Goal: Task Accomplishment & Management: Complete application form

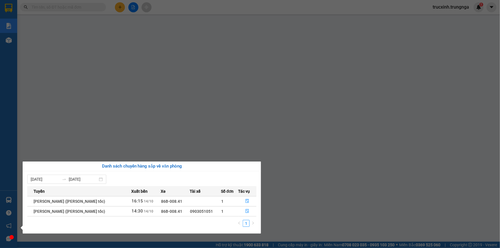
click at [77, 17] on section "Kết quả tìm kiếm ( 0 ) Bộ lọc No Data trucxinh.trungnga 1 Báo cáo 1. Doanh số t…" at bounding box center [250, 124] width 500 height 248
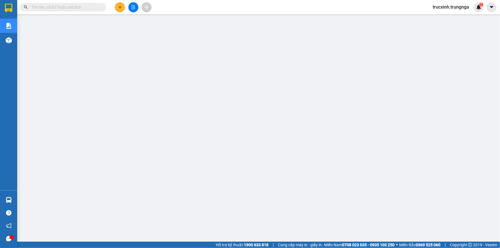
click at [75, 3] on span at bounding box center [63, 7] width 86 height 9
click at [75, 7] on input "text" at bounding box center [66, 7] width 68 height 6
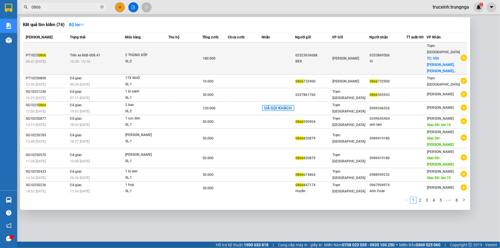
type input "0866"
click at [167, 58] on div "SL: 2" at bounding box center [146, 61] width 43 height 6
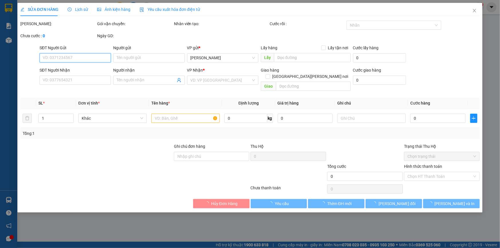
type input "02523636688"
type input "BEX"
type input "0353869506"
type input "Vi"
checkbox input "true"
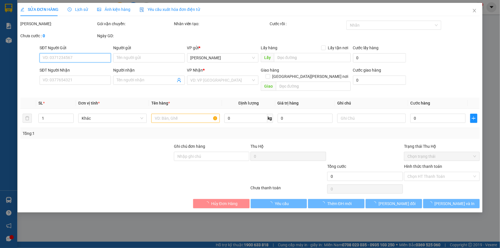
type input "950 Nguyễn Văn Linh, Phường Tân Hưng"
type input "180.000"
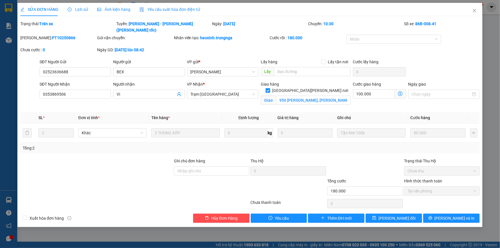
click at [172, 7] on span "Yêu cầu xuất hóa đơn điện tử" at bounding box center [170, 9] width 60 height 5
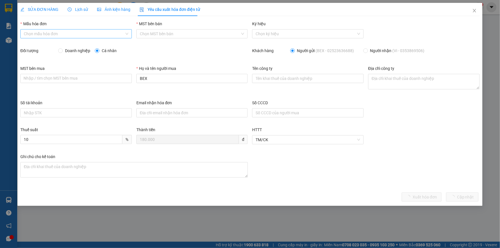
click at [46, 34] on input "Mẫu hóa đơn" at bounding box center [74, 34] width 101 height 9
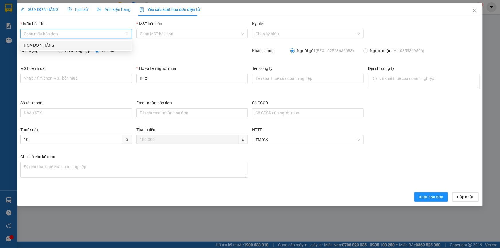
click at [52, 46] on div "HÓA ĐƠN HÀNG" at bounding box center [76, 45] width 105 height 6
type input "8"
click at [35, 51] on label "Đối tượng" at bounding box center [29, 50] width 18 height 5
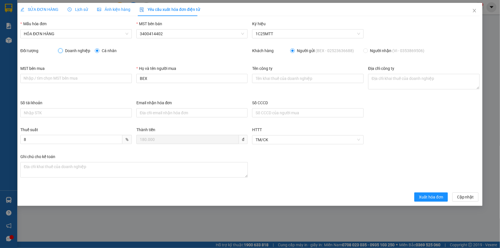
click at [62, 50] on input "Doanh nghiệp" at bounding box center [60, 50] width 4 height 4
radio input "true"
radio input "false"
click at [67, 80] on input "MST bên mua" at bounding box center [75, 78] width 111 height 9
click at [295, 82] on input "Tên công ty" at bounding box center [307, 78] width 111 height 9
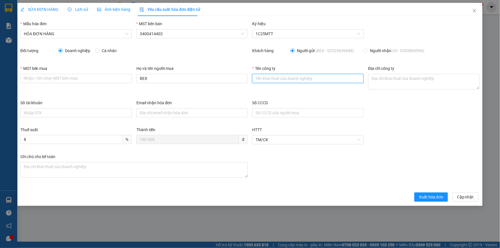
type input "CÔNG TY TNHH BEX"
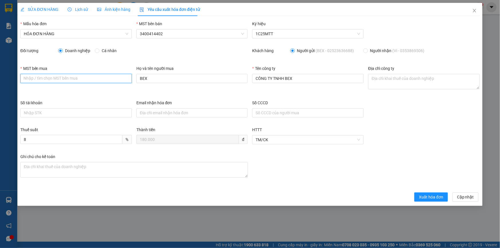
click at [66, 79] on input "MST bên mua" at bounding box center [75, 78] width 111 height 9
drag, startPoint x: 80, startPoint y: 77, endPoint x: 85, endPoint y: 77, distance: 4.6
click at [83, 77] on input "MST bên mua" at bounding box center [75, 78] width 111 height 9
click at [118, 80] on input "MST bên mua" at bounding box center [75, 78] width 111 height 9
drag, startPoint x: 151, startPoint y: 78, endPoint x: 87, endPoint y: 77, distance: 64.5
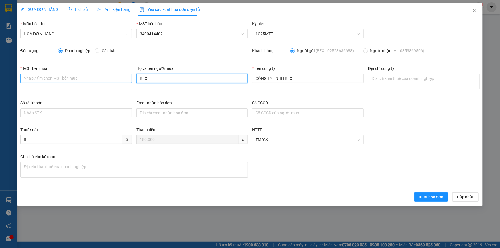
click at [89, 78] on div "MST bên mua Nhập / tìm chọn MST bên mua Họ và tên người mua BEX Tên công ty CÔN…" at bounding box center [250, 82] width 464 height 34
click at [91, 79] on input "MST bên mua" at bounding box center [75, 78] width 111 height 9
paste input "0313209070"
type input "0313209070"
drag, startPoint x: 163, startPoint y: 113, endPoint x: 68, endPoint y: 111, distance: 95.4
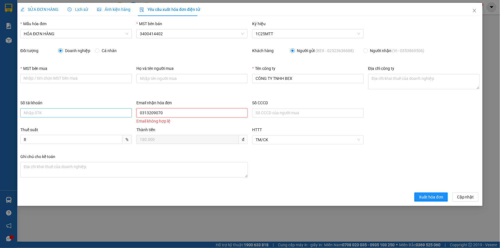
click at [68, 111] on div "Số tài khoản Email nhận hóa đơn 0313209070 Email không hợp lệ Số CCCD" at bounding box center [250, 113] width 464 height 27
paste input "stock2@bex.com.vn"
type input "stock2@bex.com.vn"
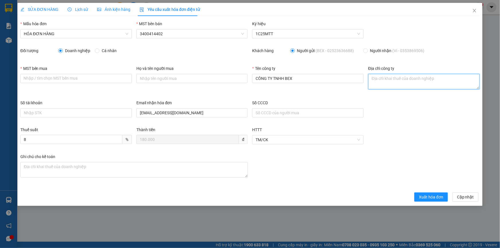
paste textarea "Lô 2/11, đường số 2, khu công nghiệp Phan Thiết, Xã Hàm Liêm, tỉnh Lâm Đồng"
type textarea "Lô 2/11, đường số 2, khu công nghiệp Phan Thiết, Xã Hàm Liêm, tỉnh Lâm Đồng"
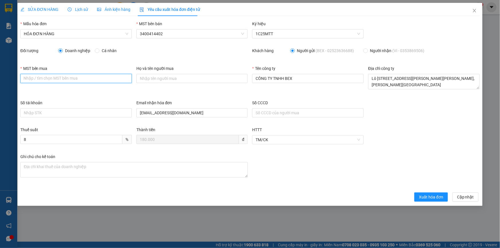
click at [43, 78] on input "MST bên mua" at bounding box center [75, 78] width 111 height 9
paste input "0313209070"
type input "0313209070"
click at [352, 167] on div "Ghi chú cho kế toán" at bounding box center [250, 171] width 464 height 34
click at [412, 149] on div "Thuế suất 8 % Thành tiền 180.000 đ HTTT TM/CK" at bounding box center [250, 140] width 464 height 27
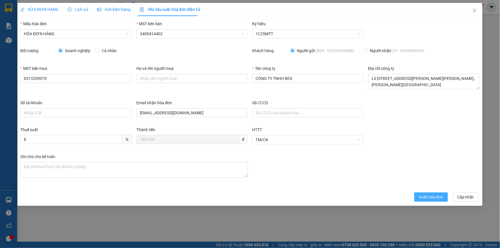
click at [438, 198] on span "Xuất hóa đơn" at bounding box center [431, 197] width 24 height 6
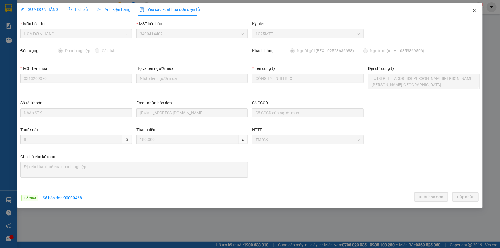
click at [474, 10] on icon "close" at bounding box center [474, 10] width 3 height 3
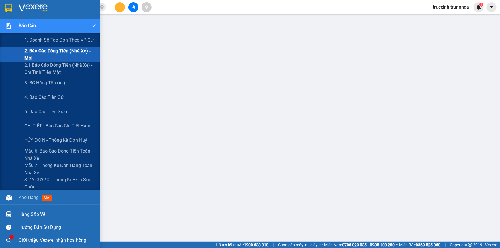
click at [13, 27] on div at bounding box center [9, 26] width 10 height 10
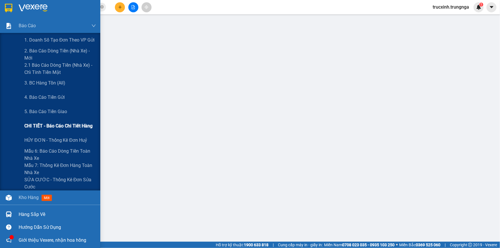
click at [52, 130] on div "CHI TIẾT - Báo cáo chi tiết hàng" at bounding box center [60, 126] width 72 height 14
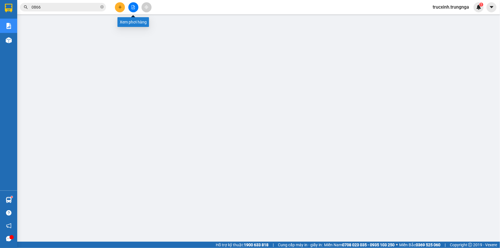
click at [133, 6] on icon "file-add" at bounding box center [133, 7] width 4 height 4
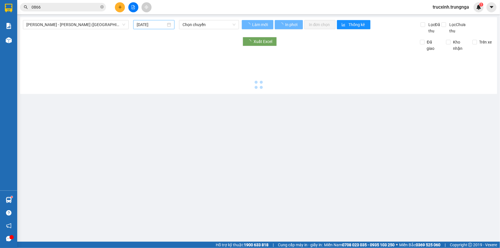
click at [156, 25] on input "15/10/2025" at bounding box center [151, 24] width 29 height 6
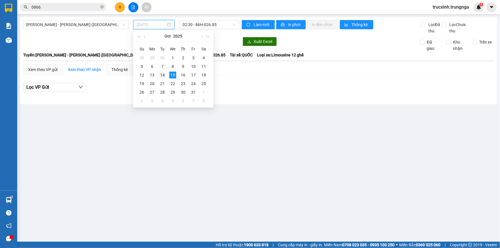
click at [162, 74] on div "14" at bounding box center [162, 75] width 7 height 7
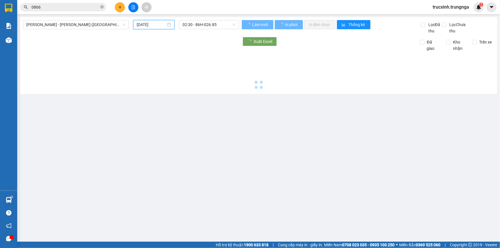
type input "14/10/2025"
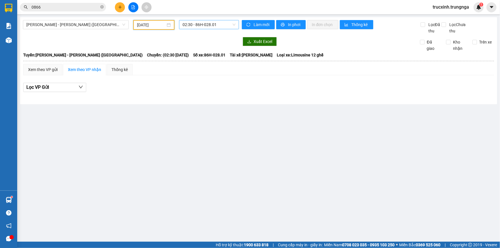
click at [197, 28] on span "02:30 - 86H-028.01" at bounding box center [209, 24] width 53 height 9
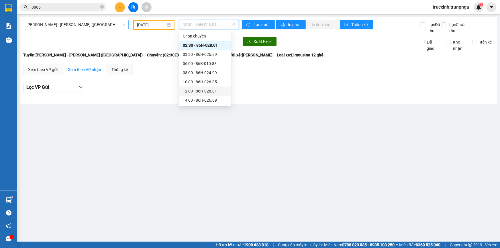
click at [47, 25] on span "Phan Thiết - Hồ Chí Minh (Ghế)" at bounding box center [75, 24] width 99 height 9
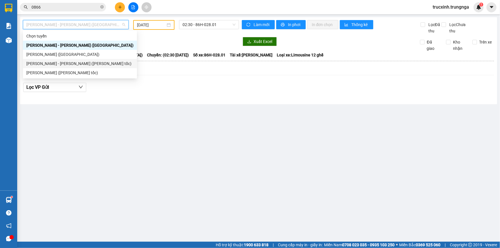
click at [57, 62] on div "Phan Thiết - Hồ Chí Minh (Cao tốc)" at bounding box center [79, 63] width 107 height 6
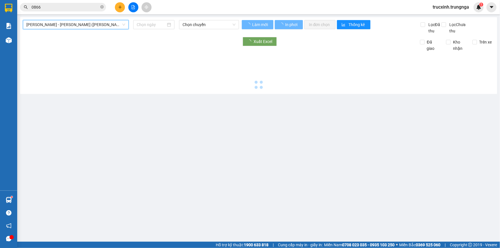
type input "15/10/2025"
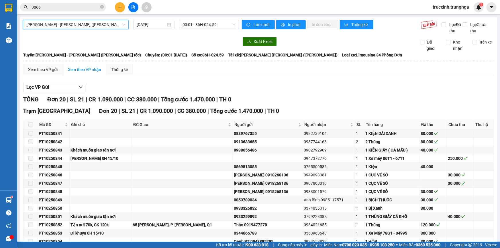
click at [60, 23] on span "Phan Thiết - Hồ Chí Minh (Cao tốc)" at bounding box center [75, 24] width 99 height 9
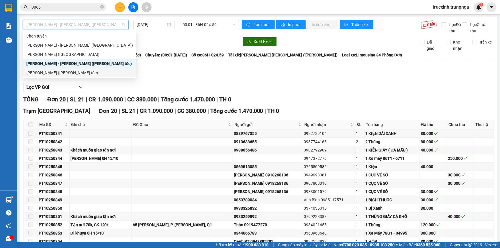
click at [54, 73] on div "Hồ Chí Minh - Phan Thiết (Cao tốc)" at bounding box center [79, 73] width 107 height 6
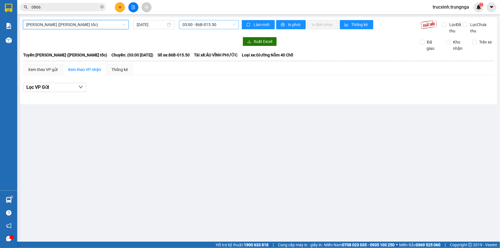
click at [209, 26] on span "03:00 - 86B-015.50" at bounding box center [209, 24] width 53 height 9
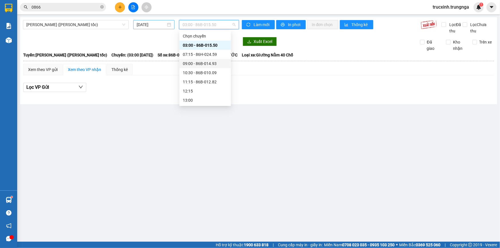
click at [160, 26] on input "15/10/2025" at bounding box center [151, 24] width 29 height 6
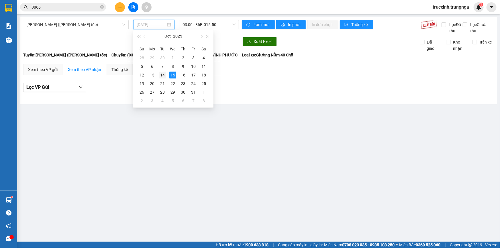
click at [164, 75] on div "14" at bounding box center [162, 75] width 7 height 7
type input "14/10/2025"
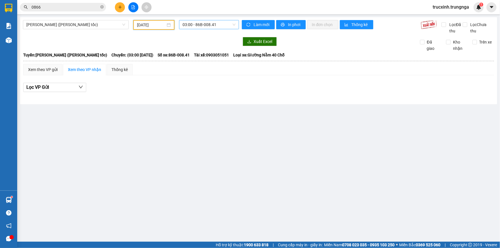
click at [209, 25] on span "03:00 - 86B-008.41" at bounding box center [209, 24] width 53 height 9
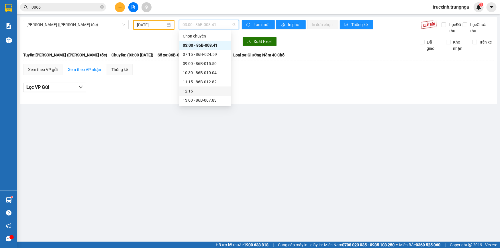
click at [202, 90] on div "12:15" at bounding box center [205, 91] width 45 height 6
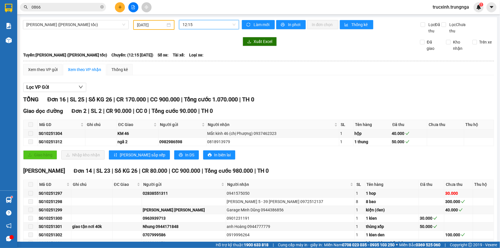
click at [62, 13] on div "Kết quả tìm kiếm ( 74 ) Bộ lọc Mã ĐH Trạng thái Món hàng Thu hộ Tổng cước Chưa …" at bounding box center [250, 7] width 500 height 14
click at [59, 9] on input "0866" at bounding box center [66, 7] width 68 height 6
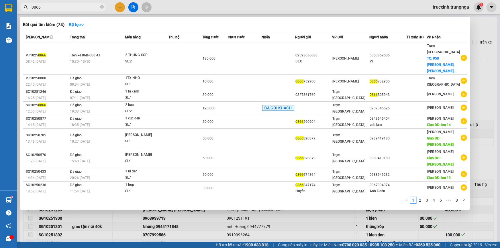
click at [59, 9] on input "0866" at bounding box center [66, 7] width 68 height 6
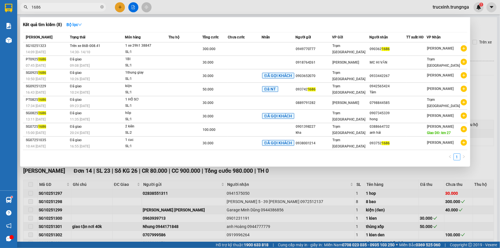
click at [51, 6] on input "1686" at bounding box center [66, 7] width 68 height 6
click at [50, 7] on input "1686" at bounding box center [66, 7] width 68 height 6
paste input "SG10251361"
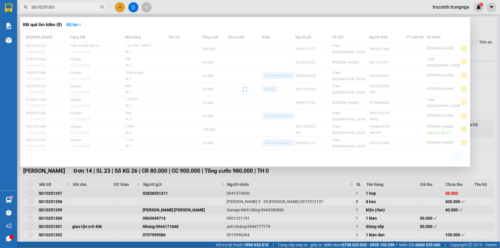
drag, startPoint x: 51, startPoint y: 5, endPoint x: 82, endPoint y: 7, distance: 31.6
click at [82, 7] on input "SG10251361" at bounding box center [66, 7] width 68 height 6
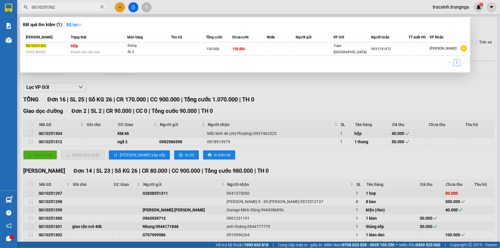
type input "SG10251362"
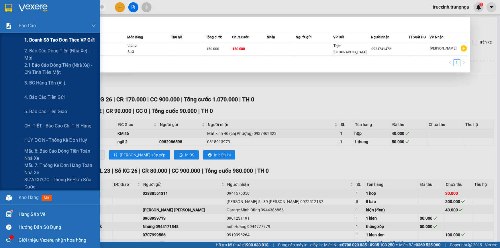
click at [39, 42] on span "1. Doanh số tạo đơn theo VP gửi" at bounding box center [59, 39] width 70 height 7
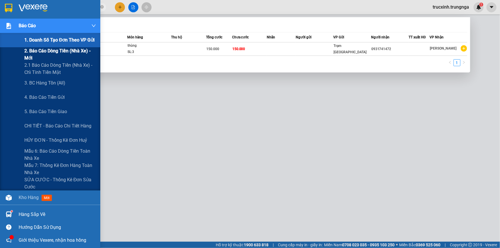
click at [35, 53] on span "2. Báo cáo dòng tiền (nhà xe) - mới" at bounding box center [60, 54] width 72 height 14
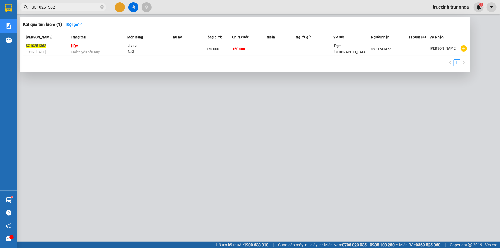
click at [426, 103] on div at bounding box center [250, 124] width 500 height 248
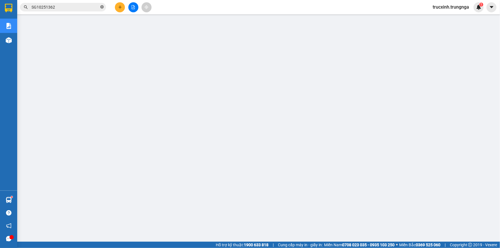
click at [102, 6] on icon "close-circle" at bounding box center [101, 6] width 3 height 3
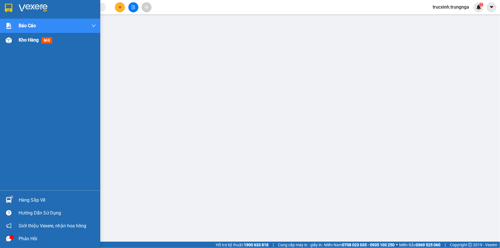
click at [11, 42] on img at bounding box center [9, 40] width 6 height 6
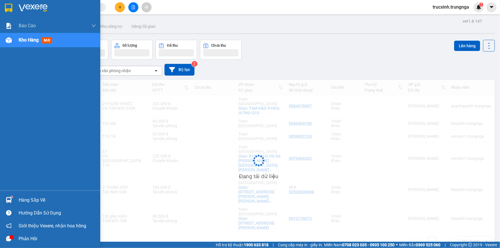
click at [34, 40] on span "Kho hàng" at bounding box center [29, 39] width 20 height 5
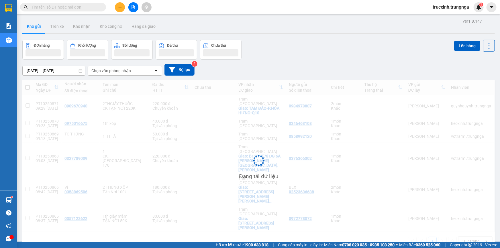
click at [41, 68] on input "13/10/2025 – 15/10/2025" at bounding box center [54, 70] width 62 height 9
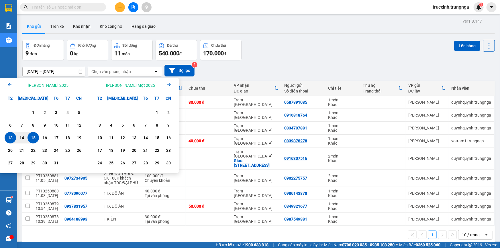
click at [10, 83] on icon "Arrow Left" at bounding box center [9, 84] width 7 height 7
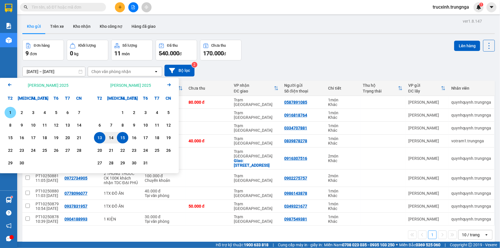
click at [10, 83] on icon "Arrow Left" at bounding box center [9, 84] width 7 height 7
click at [34, 138] on div "13" at bounding box center [33, 137] width 8 height 7
click at [70, 73] on input "13/08/2025 – / /" at bounding box center [54, 71] width 62 height 9
click at [169, 87] on icon "Arrow Right" at bounding box center [169, 84] width 7 height 7
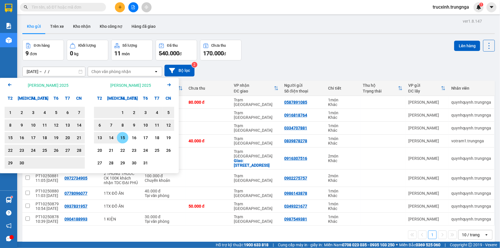
click at [120, 139] on div "15" at bounding box center [123, 137] width 8 height 7
type input "13/08/2025 – 15/10/2025"
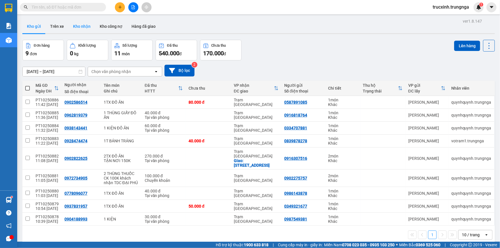
click at [81, 27] on button "Kho nhận" at bounding box center [81, 26] width 27 height 14
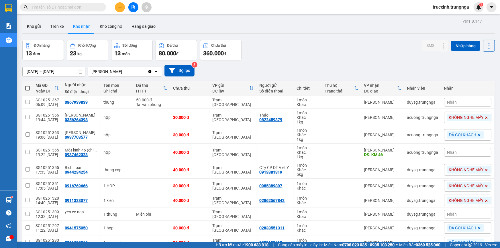
click at [49, 72] on input "13/10/2025 – 15/10/2025" at bounding box center [54, 71] width 62 height 9
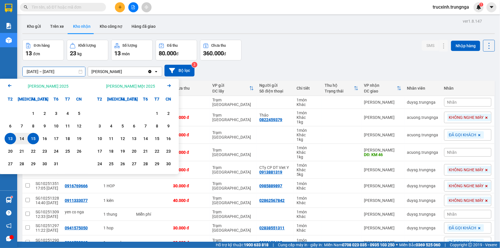
drag, startPoint x: 8, startPoint y: 85, endPoint x: 19, endPoint y: 85, distance: 11.2
click at [8, 84] on icon "Arrow Left" at bounding box center [9, 85] width 7 height 7
click at [11, 83] on icon "Arrow Left" at bounding box center [9, 85] width 7 height 7
click at [34, 138] on div "13" at bounding box center [33, 138] width 8 height 7
click at [69, 71] on input "13/08/2025 – / /" at bounding box center [54, 71] width 62 height 9
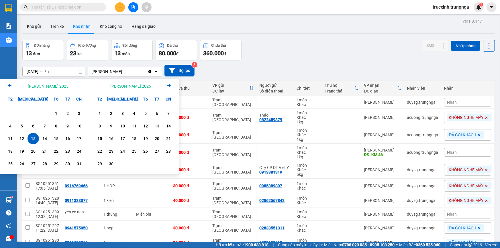
click at [170, 87] on icon "Arrow Right" at bounding box center [169, 85] width 7 height 7
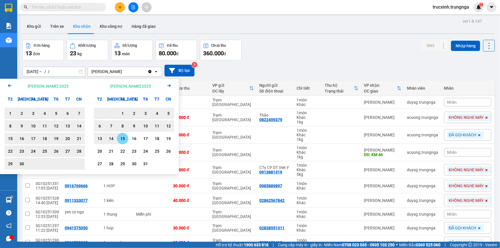
click at [123, 139] on div "15" at bounding box center [123, 138] width 8 height 7
type input "13/08/2025 – 15/10/2025"
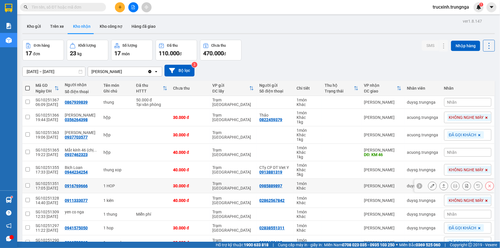
scroll to position [31, 0]
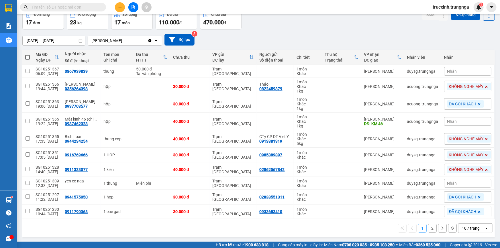
click at [471, 227] on div "10 / trang" at bounding box center [471, 229] width 18 height 6
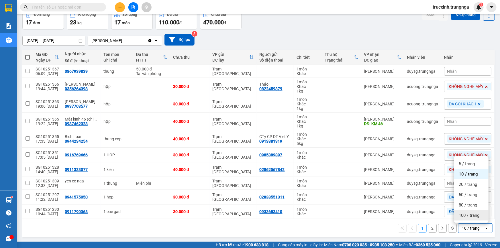
click at [472, 215] on span "100 / trang" at bounding box center [469, 216] width 21 height 6
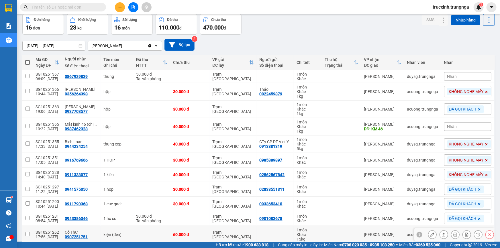
scroll to position [0, 0]
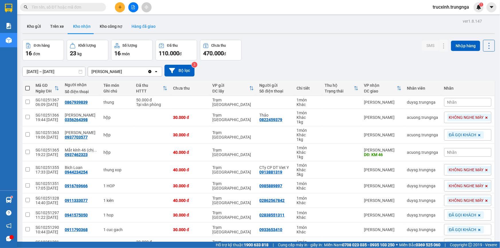
click at [143, 24] on button "Hàng đã giao" at bounding box center [143, 26] width 33 height 14
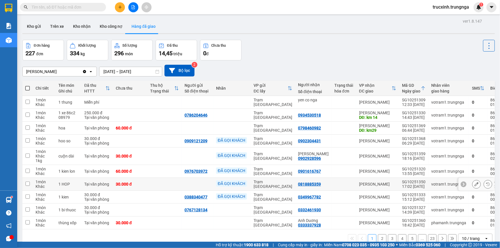
scroll to position [26, 0]
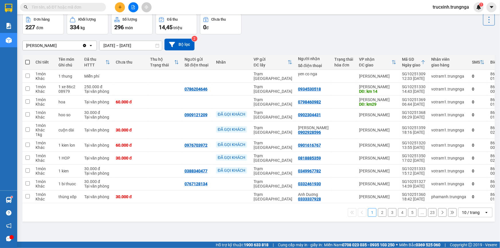
click at [378, 213] on button "2" at bounding box center [382, 212] width 9 height 9
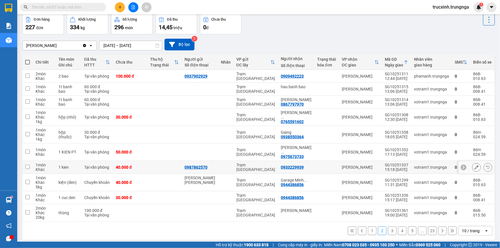
drag, startPoint x: 202, startPoint y: 161, endPoint x: 195, endPoint y: 163, distance: 7.8
drag, startPoint x: 195, startPoint y: 163, endPoint x: 193, endPoint y: 160, distance: 3.7
click at [193, 165] on div "0987862570" at bounding box center [196, 167] width 23 height 5
click at [389, 163] on div "SG10251337" at bounding box center [396, 165] width 23 height 5
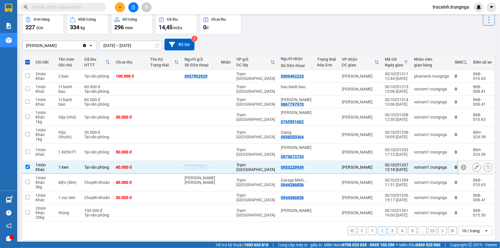
drag, startPoint x: 216, startPoint y: 160, endPoint x: 191, endPoint y: 160, distance: 24.7
click at [191, 165] on div "0987862570" at bounding box center [200, 167] width 31 height 5
checkbox input "false"
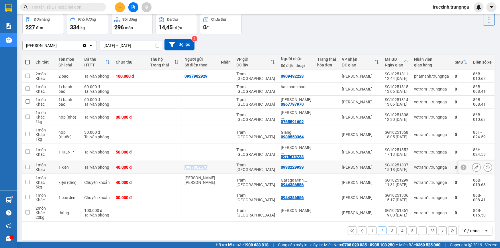
copy div "0987862570"
drag, startPoint x: 217, startPoint y: 75, endPoint x: 188, endPoint y: 75, distance: 28.7
click at [188, 75] on td "0937902929" at bounding box center [200, 76] width 36 height 13
checkbox input "true"
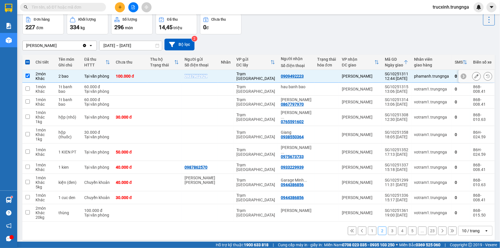
copy div "0937902929"
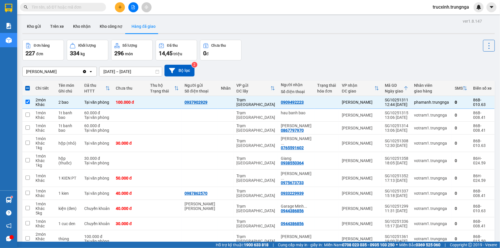
click at [88, 17] on main "ver 1.8.147 Kho gửi Trên xe Kho nhận Kho công nợ Hàng đã giao Đơn hàng 227 đơn …" at bounding box center [250, 121] width 500 height 242
click at [72, 23] on button "Kho nhận" at bounding box center [81, 26] width 27 height 14
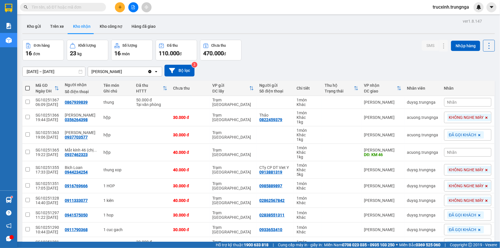
click at [27, 88] on span at bounding box center [27, 88] width 5 height 5
click at [28, 85] on input "checkbox" at bounding box center [28, 85] width 0 height 0
checkbox input "true"
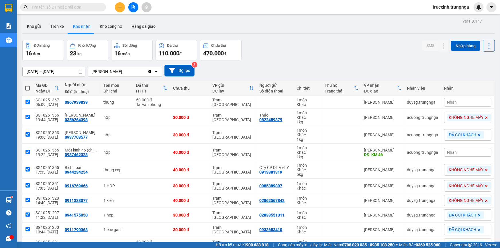
checkbox input "true"
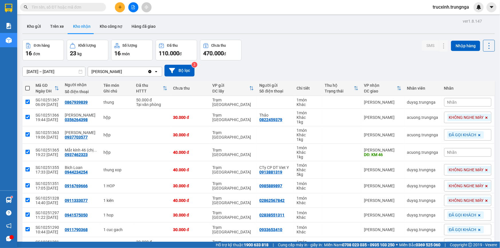
checkbox input "true"
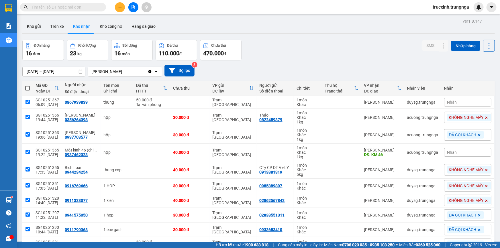
checkbox input "true"
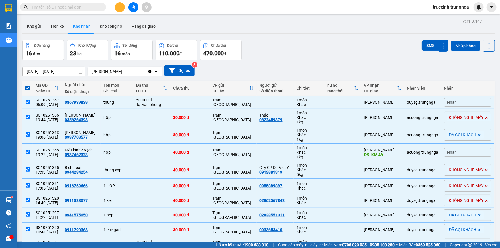
click at [28, 87] on span at bounding box center [27, 88] width 5 height 5
click at [28, 85] on input "checkbox" at bounding box center [28, 85] width 0 height 0
checkbox input "false"
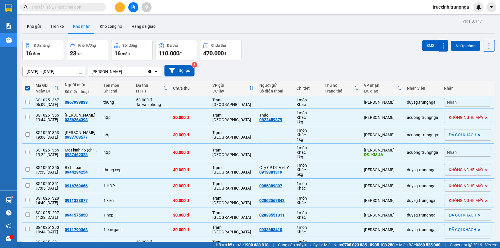
checkbox input "false"
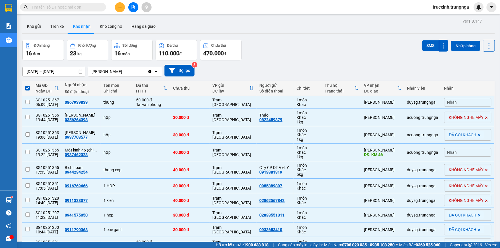
checkbox input "false"
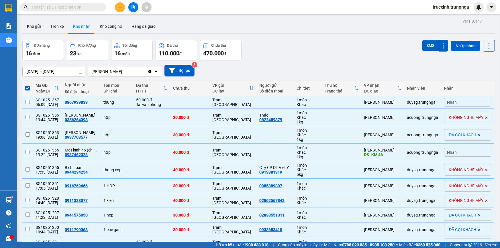
checkbox input "false"
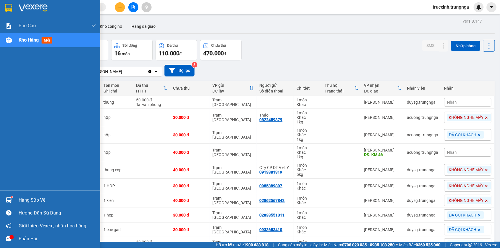
click at [14, 198] on div "Hàng sắp về" at bounding box center [50, 200] width 100 height 13
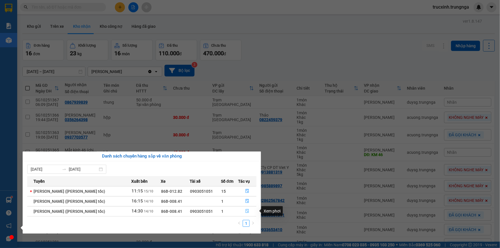
click at [248, 213] on icon "file-done" at bounding box center [247, 211] width 3 height 4
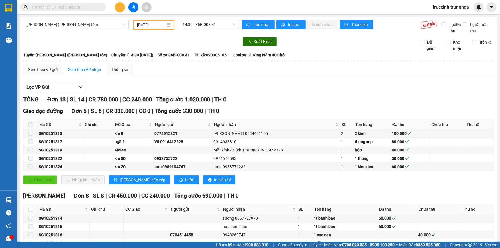
click at [30, 124] on span at bounding box center [30, 124] width 5 height 5
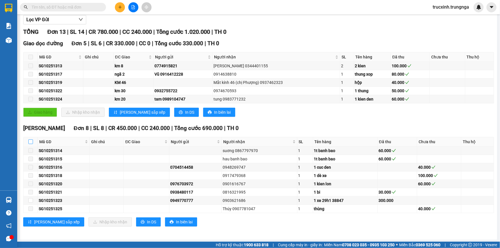
click at [30, 140] on input "checkbox" at bounding box center [30, 142] width 5 height 5
checkbox input "true"
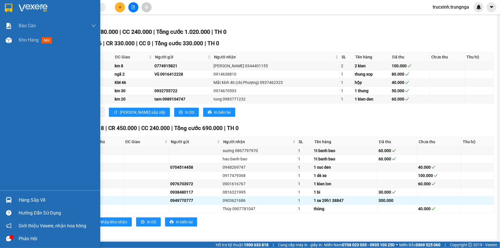
drag, startPoint x: 33, startPoint y: 200, endPoint x: 52, endPoint y: 197, distance: 19.1
click at [33, 200] on div "Hàng sắp về" at bounding box center [57, 200] width 77 height 9
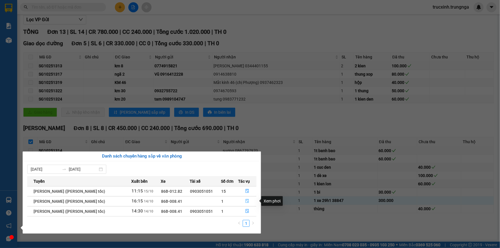
click at [246, 202] on icon "file-done" at bounding box center [247, 201] width 4 height 4
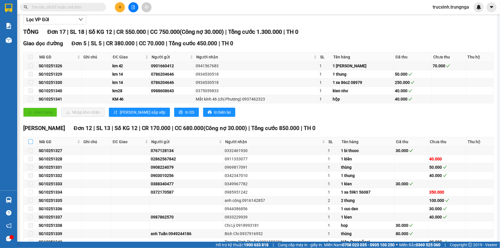
click at [30, 141] on input "checkbox" at bounding box center [30, 142] width 5 height 5
checkbox input "true"
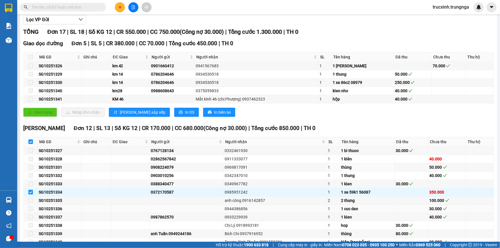
scroll to position [101, 0]
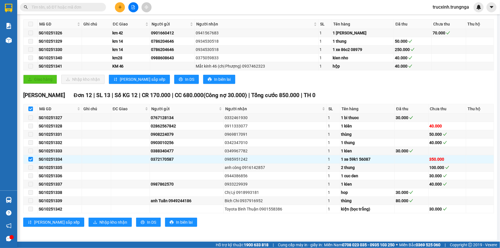
click at [69, 7] on input "text" at bounding box center [66, 7] width 68 height 6
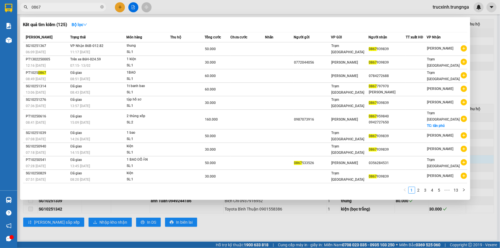
type input "0867"
click at [56, 7] on input "0867" at bounding box center [66, 7] width 68 height 6
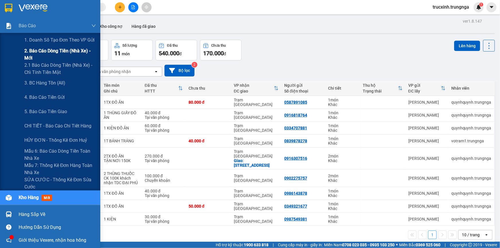
click at [37, 52] on span "2. Báo cáo dòng tiền (nhà xe) - mới" at bounding box center [60, 54] width 72 height 14
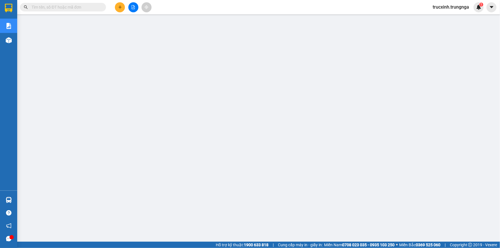
click at [59, 10] on input "text" at bounding box center [66, 7] width 68 height 6
paste input "0987862570"
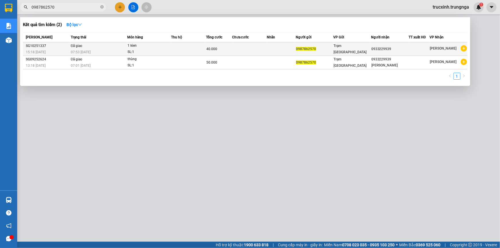
type input "0987862570"
click at [377, 48] on div "0933229939" at bounding box center [389, 49] width 37 height 6
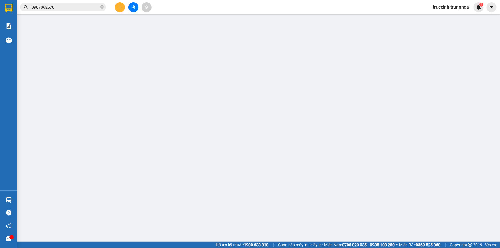
type input "0987862570"
type input "0933229939"
type input "40.000"
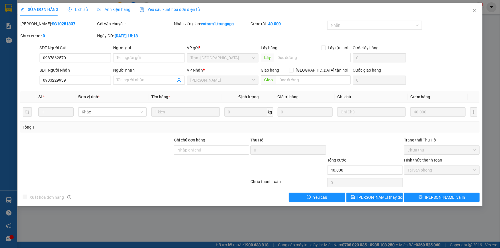
click at [178, 10] on span "Yêu cầu xuất hóa đơn điện tử" at bounding box center [170, 9] width 60 height 5
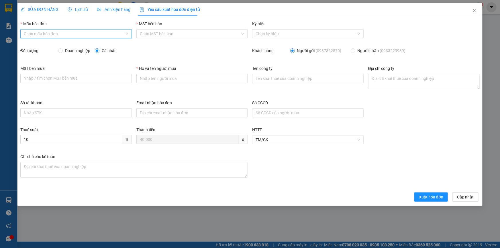
click at [34, 32] on input "Mẫu hóa đơn" at bounding box center [74, 34] width 101 height 9
click at [43, 46] on div "HÓA ĐƠN HÀNG" at bounding box center [76, 45] width 105 height 6
type input "8"
click at [152, 77] on input "Họ và tên người mua" at bounding box center [191, 78] width 111 height 9
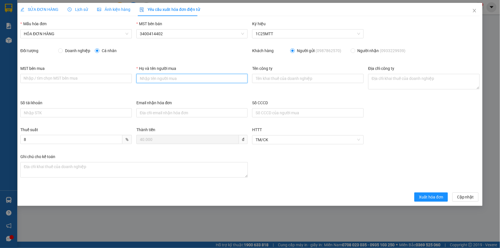
type input "Khách lẻ"
click at [433, 198] on span "Xuất hóa đơn" at bounding box center [431, 197] width 24 height 6
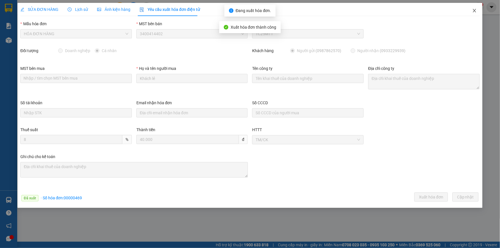
click at [474, 12] on icon "close" at bounding box center [474, 10] width 3 height 3
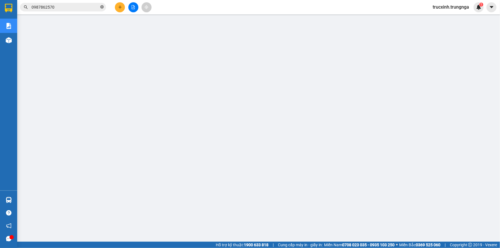
click at [100, 7] on icon "close-circle" at bounding box center [101, 6] width 3 height 3
paste input "0937902929"
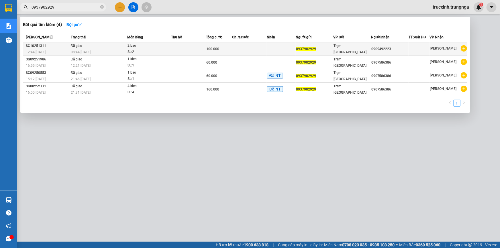
type input "0937902929"
click at [180, 48] on td at bounding box center [188, 48] width 35 height 13
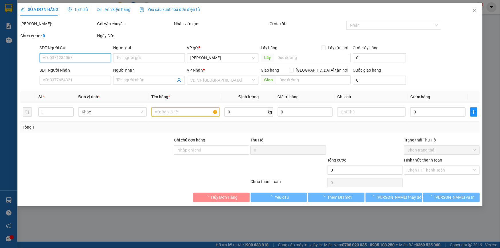
type input "0937902929"
type input "0909492223"
type input "100.000"
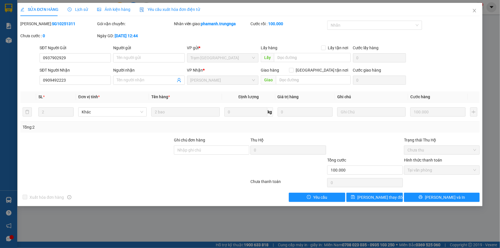
click at [185, 9] on span "Yêu cầu xuất hóa đơn điện tử" at bounding box center [170, 9] width 60 height 5
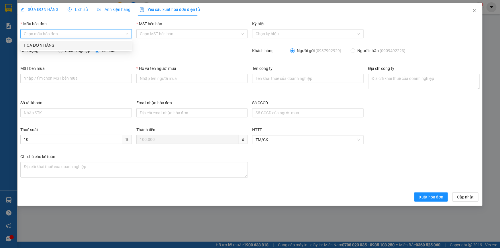
click at [83, 34] on input "Mẫu hóa đơn" at bounding box center [74, 34] width 101 height 9
click at [62, 44] on div "HÓA ĐƠN HÀNG" at bounding box center [76, 45] width 105 height 6
type input "8"
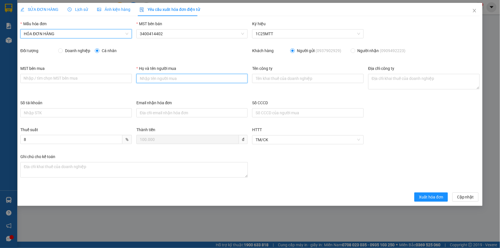
drag, startPoint x: 165, startPoint y: 81, endPoint x: 174, endPoint y: 83, distance: 9.1
click at [165, 81] on input "Họ và tên người mua" at bounding box center [191, 78] width 111 height 9
type input "Khách lẻ"
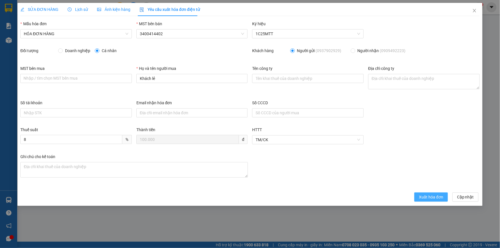
click at [432, 195] on span "Xuất hóa đơn" at bounding box center [431, 197] width 24 height 6
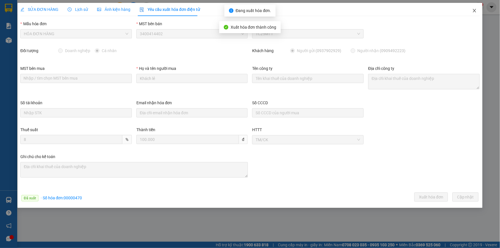
click at [474, 11] on icon "close" at bounding box center [474, 10] width 5 height 5
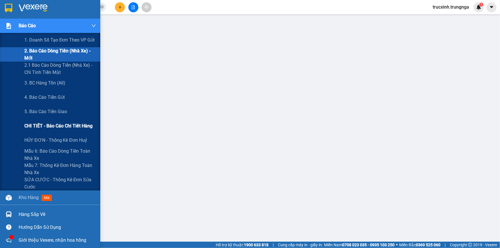
scroll to position [14, 0]
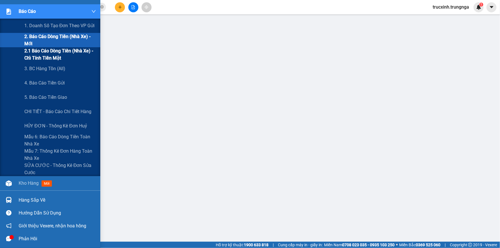
click at [55, 58] on span "2.1 Báo cáo dòng tiền (nhà xe) - chỉ tính tiền mặt" at bounding box center [60, 54] width 72 height 14
